Goal: Check status: Check status

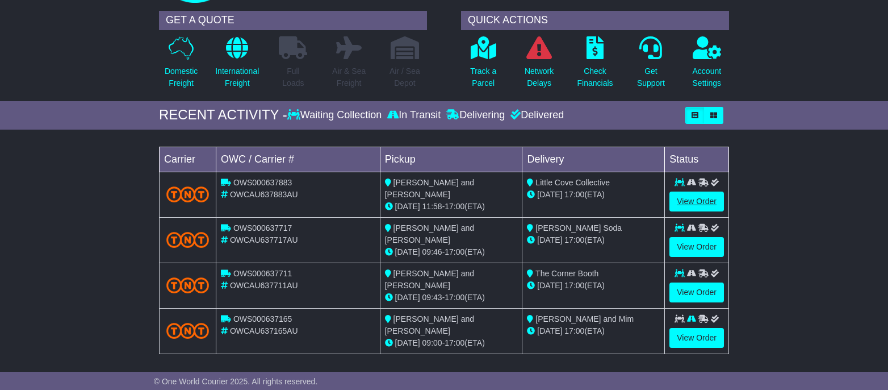
scroll to position [81, 0]
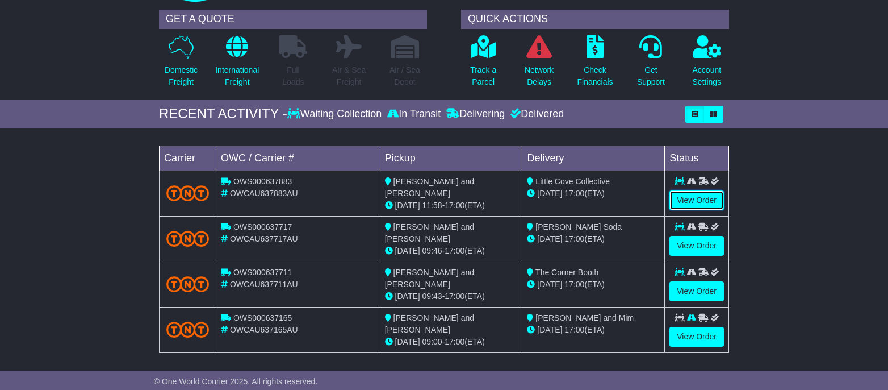
click at [689, 194] on link "View Order" at bounding box center [696, 200] width 55 height 20
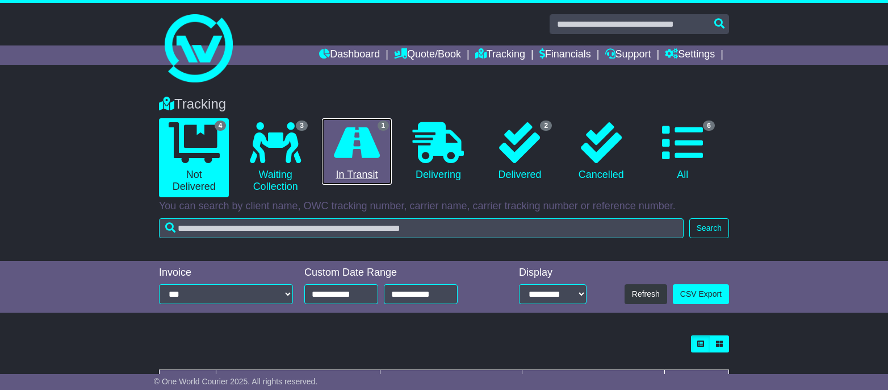
click at [341, 145] on icon at bounding box center [357, 142] width 46 height 41
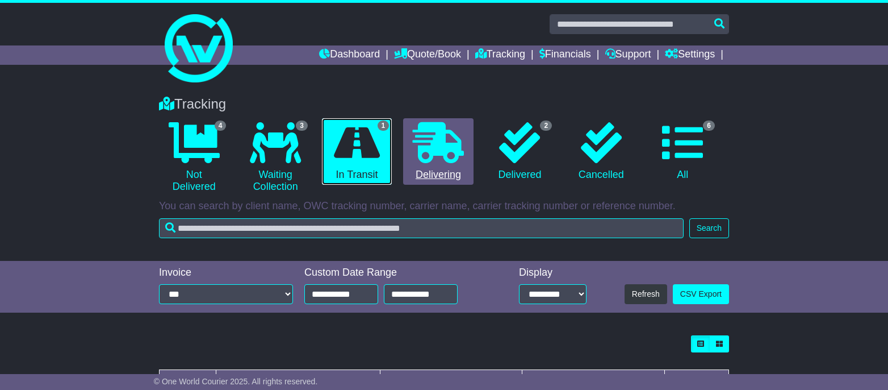
scroll to position [90, 0]
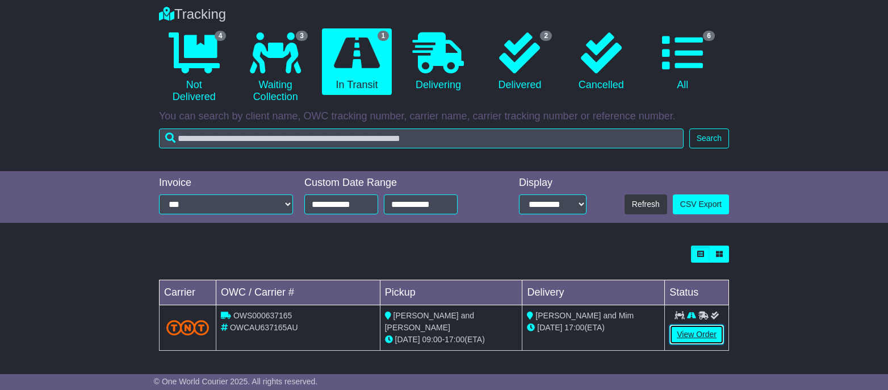
drag, startPoint x: 707, startPoint y: 335, endPoint x: 694, endPoint y: 333, distance: 12.7
click at [707, 335] on link "View Order" at bounding box center [696, 334] width 55 height 20
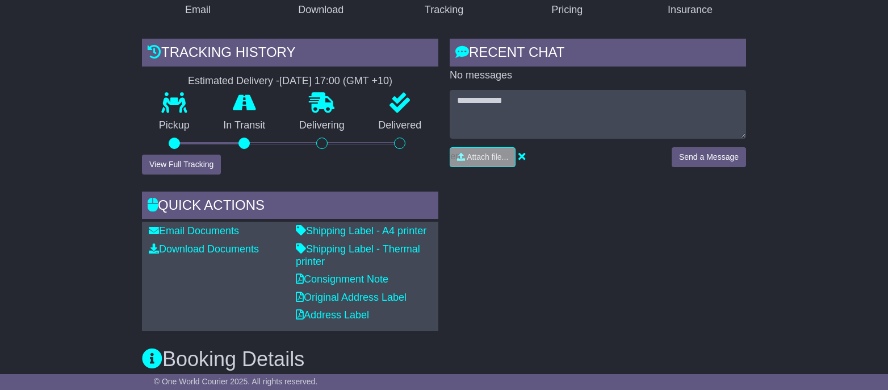
scroll to position [224, 0]
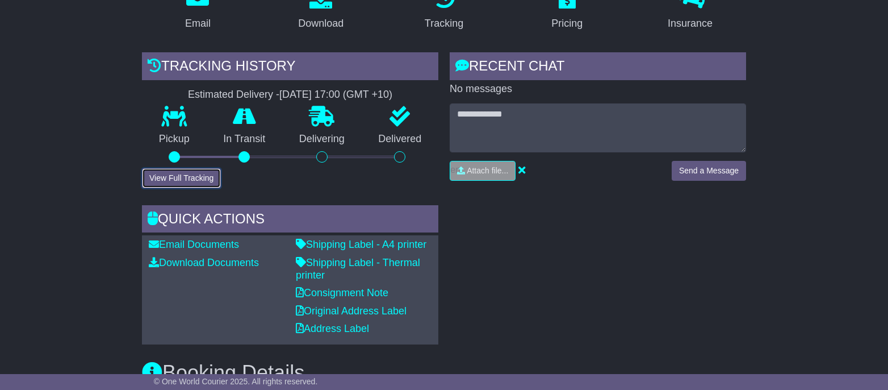
click at [202, 171] on button "View Full Tracking" at bounding box center [181, 178] width 79 height 20
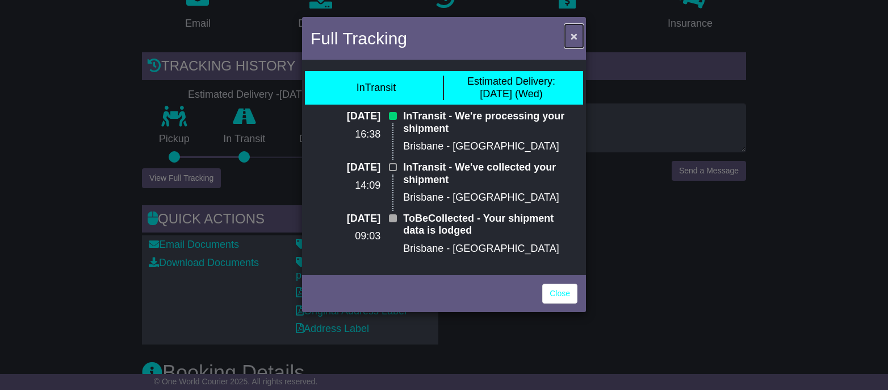
click at [574, 37] on span "×" at bounding box center [574, 36] width 7 height 13
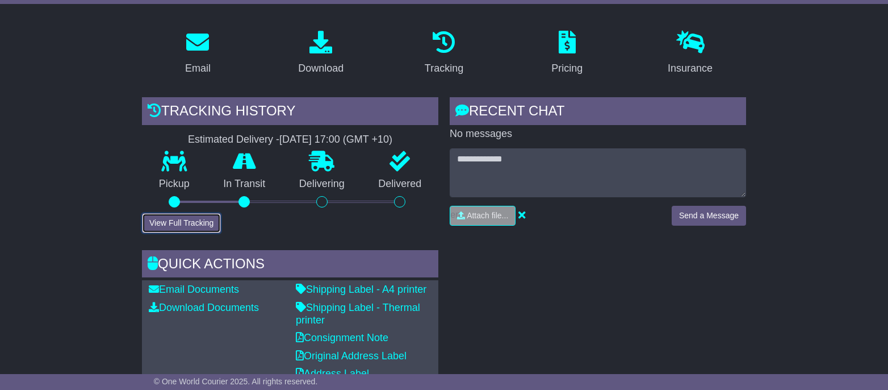
scroll to position [0, 0]
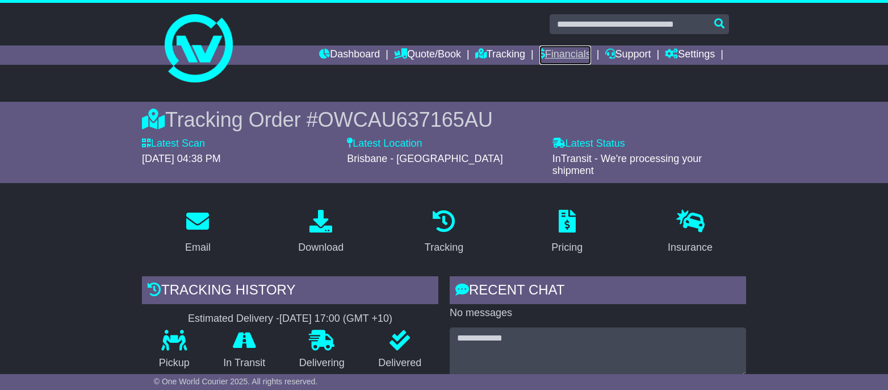
click at [571, 50] on link "Financials" at bounding box center [565, 54] width 52 height 19
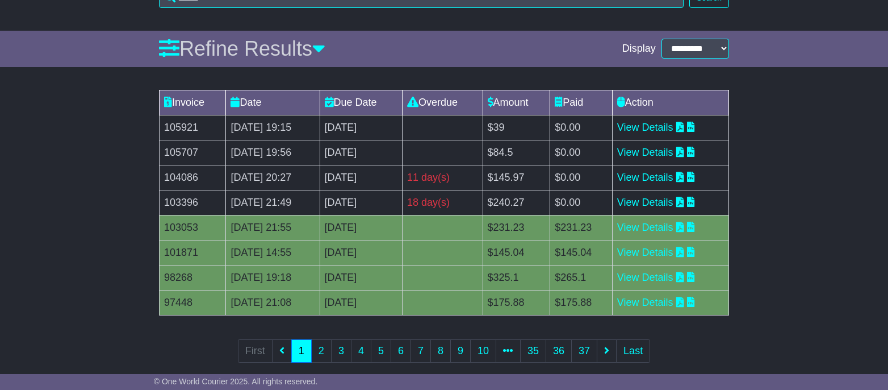
scroll to position [157, 0]
